Goal: Task Accomplishment & Management: Use online tool/utility

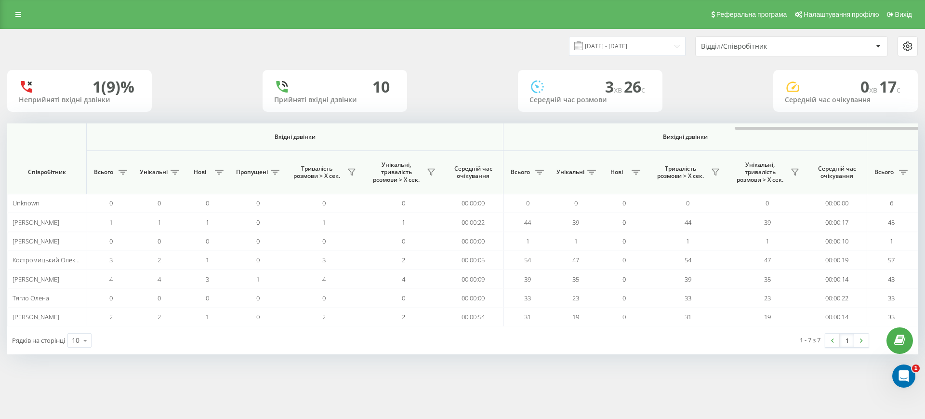
scroll to position [0, 434]
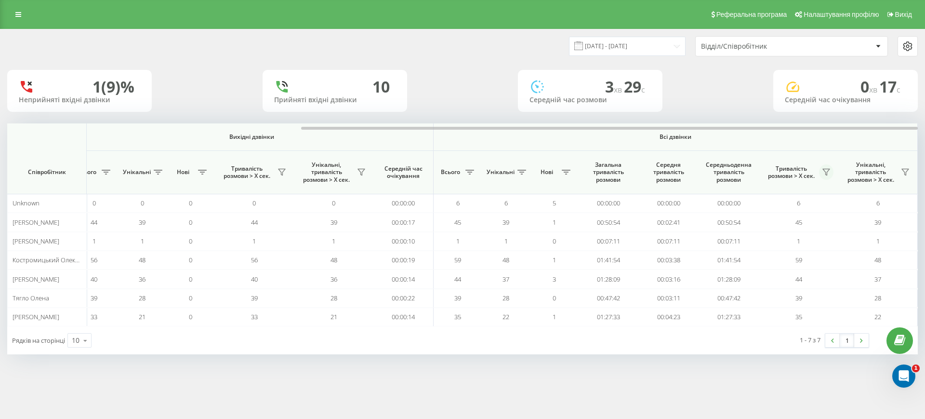
click at [830, 172] on icon at bounding box center [826, 172] width 8 height 8
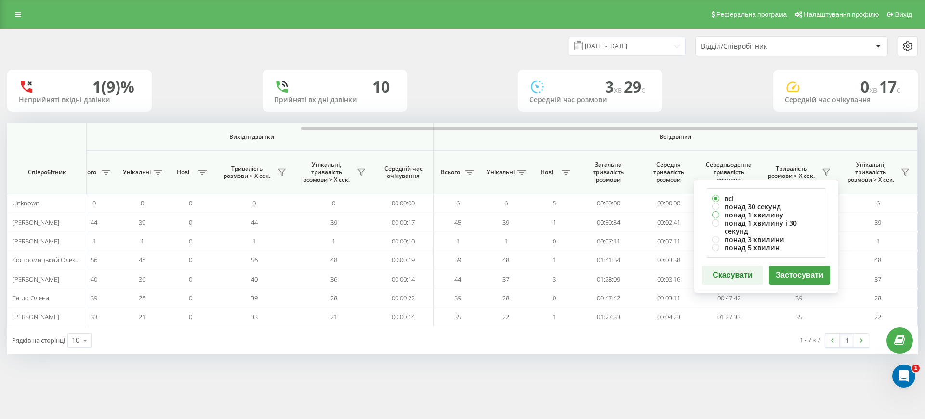
click at [760, 211] on label "понад 1 хвилину" at bounding box center [766, 215] width 108 height 8
radio input "true"
click at [789, 265] on button "Застосувати" at bounding box center [799, 274] width 61 height 19
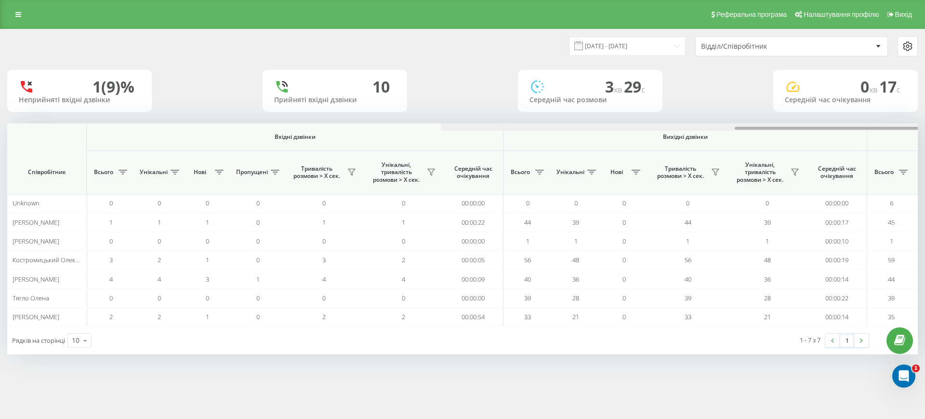
click at [854, 129] on div at bounding box center [896, 126] width 911 height 7
